Goal: Task Accomplishment & Management: Manage account settings

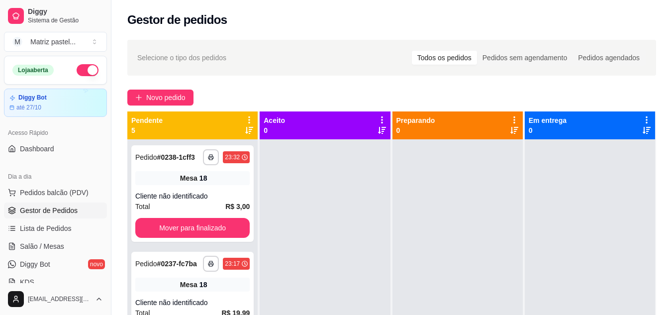
scroll to position [99, 0]
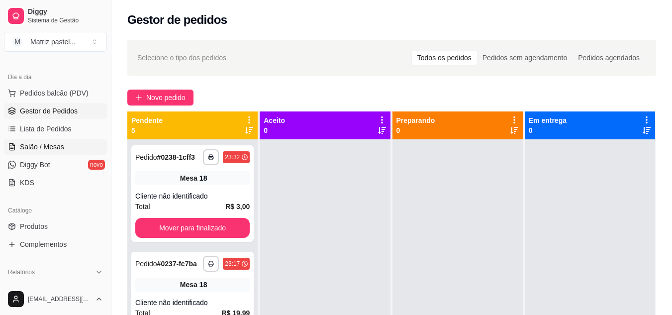
click at [70, 141] on link "Salão / Mesas" at bounding box center [55, 147] width 103 height 16
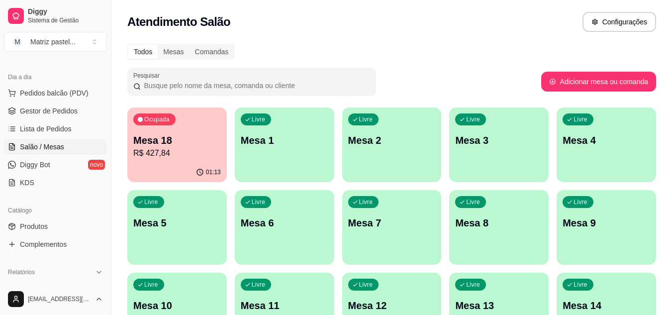
click at [208, 124] on div "Ocupada Mesa 18 R$ 427,84" at bounding box center [176, 134] width 99 height 55
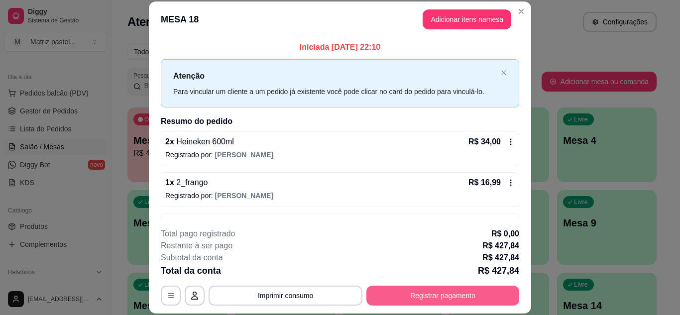
click at [450, 298] on button "Registrar pagamento" at bounding box center [442, 296] width 153 height 20
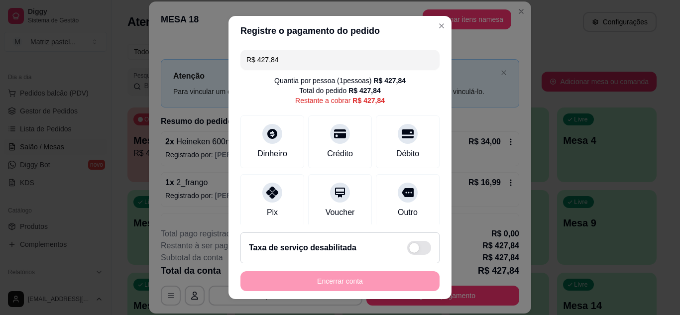
click at [291, 63] on input "R$ 427,84" at bounding box center [339, 60] width 187 height 20
click at [278, 138] on div "Dinheiro" at bounding box center [272, 139] width 70 height 58
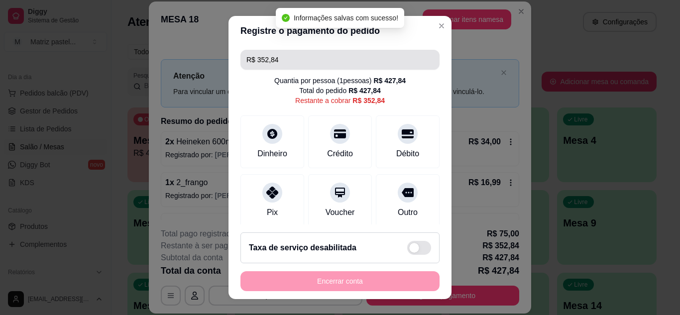
click at [313, 62] on input "R$ 352,84" at bounding box center [339, 60] width 187 height 20
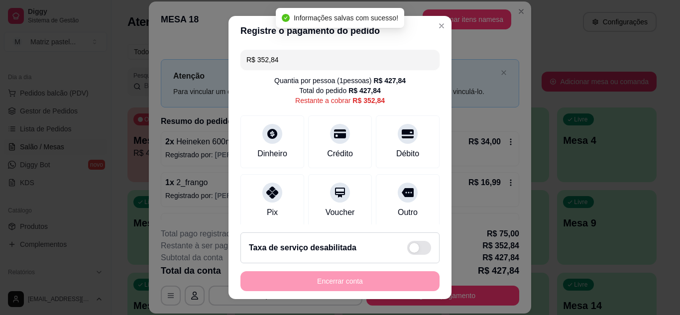
click at [313, 62] on input "R$ 352,84" at bounding box center [339, 60] width 187 height 20
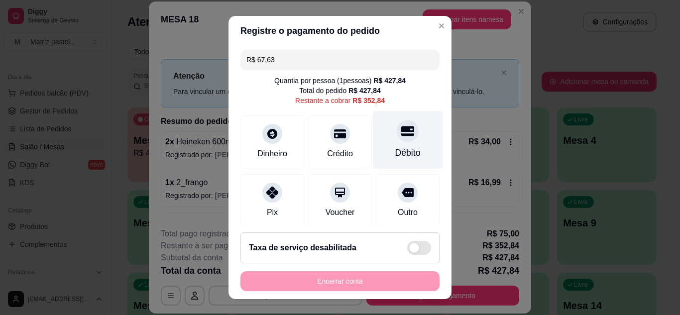
click at [404, 138] on div "Débito" at bounding box center [408, 139] width 70 height 58
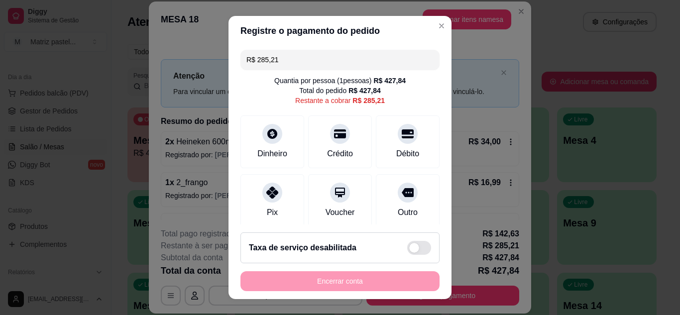
click at [332, 44] on header "Registre o pagamento do pedido" at bounding box center [339, 31] width 223 height 30
click at [328, 52] on input "R$ 285,21" at bounding box center [339, 60] width 187 height 20
click at [327, 55] on input "R$ 285,21" at bounding box center [339, 60] width 187 height 20
click at [401, 133] on icon at bounding box center [407, 130] width 13 height 13
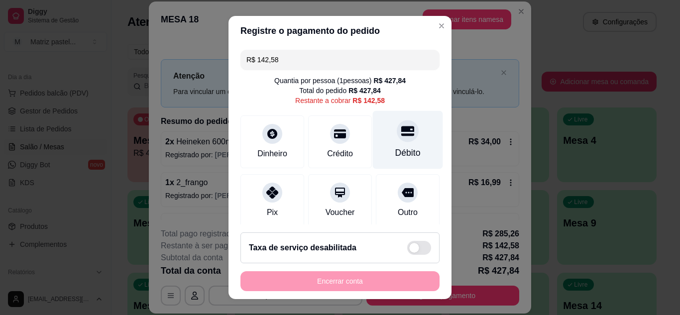
click at [396, 138] on div at bounding box center [407, 131] width 22 height 22
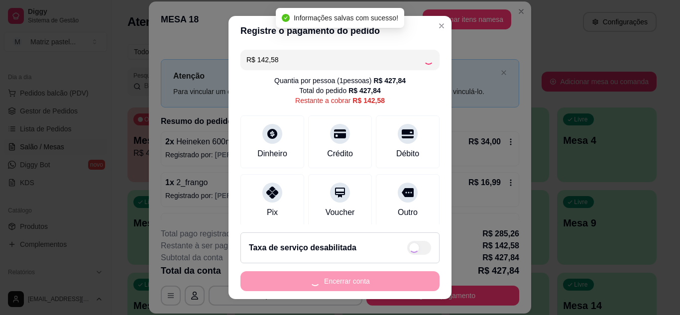
type input "R$ 0,00"
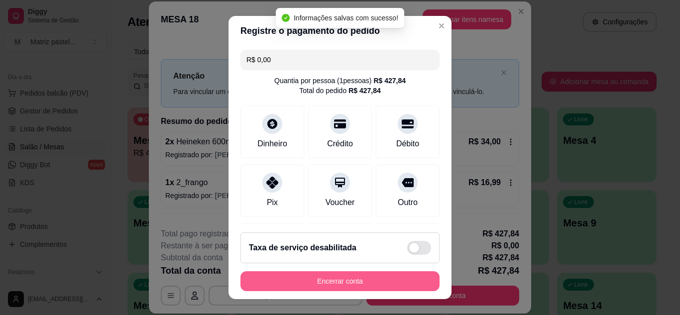
click at [363, 284] on button "Encerrar conta" at bounding box center [339, 281] width 199 height 20
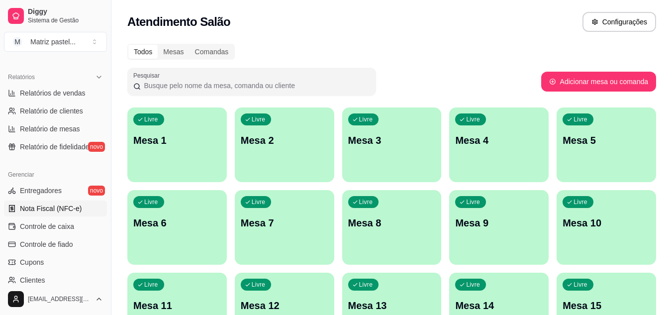
scroll to position [298, 0]
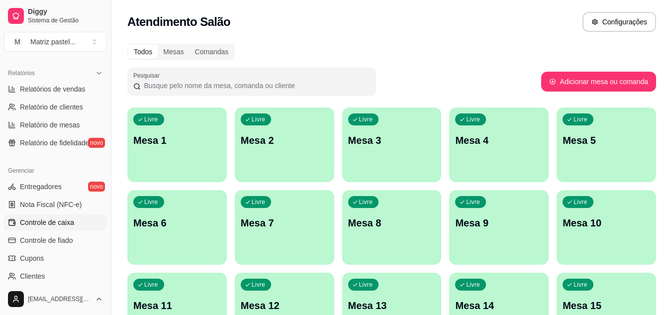
click at [60, 220] on span "Controle de caixa" at bounding box center [47, 222] width 54 height 10
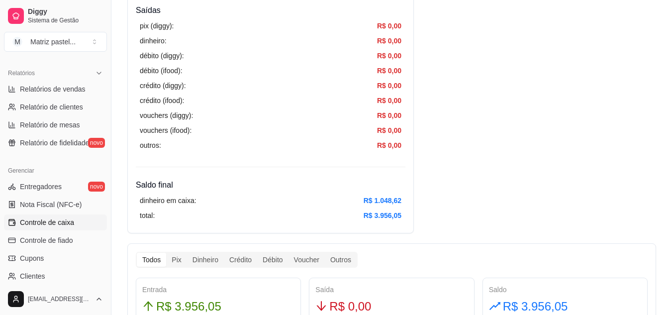
scroll to position [398, 0]
